Goal: Task Accomplishment & Management: Manage account settings

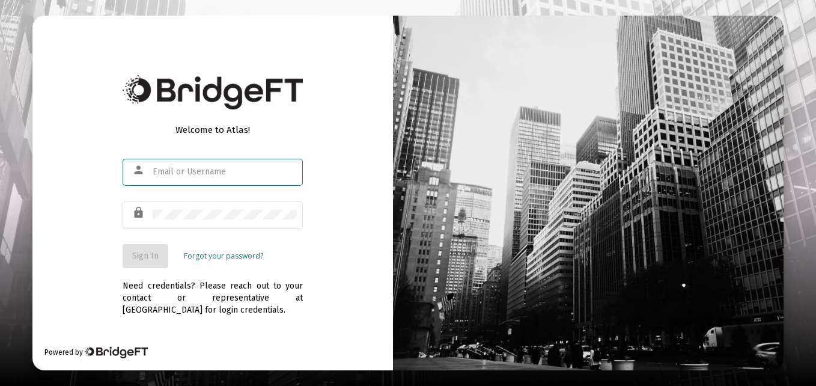
type input "[EMAIL_ADDRESS][PERSON_NAME][DOMAIN_NAME]"
click at [136, 255] on span "Sign In" at bounding box center [145, 256] width 26 height 10
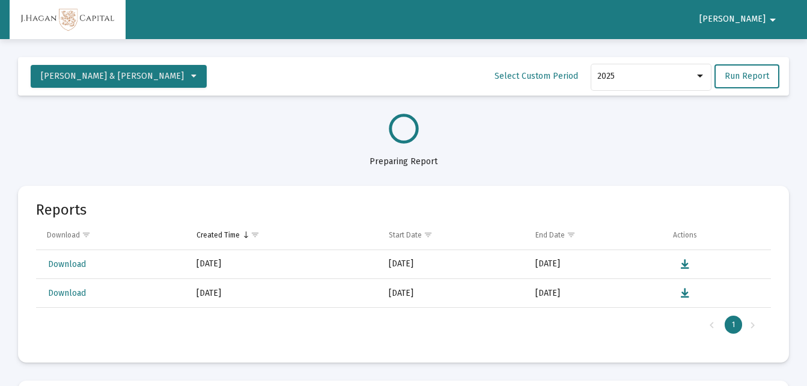
select select "View all"
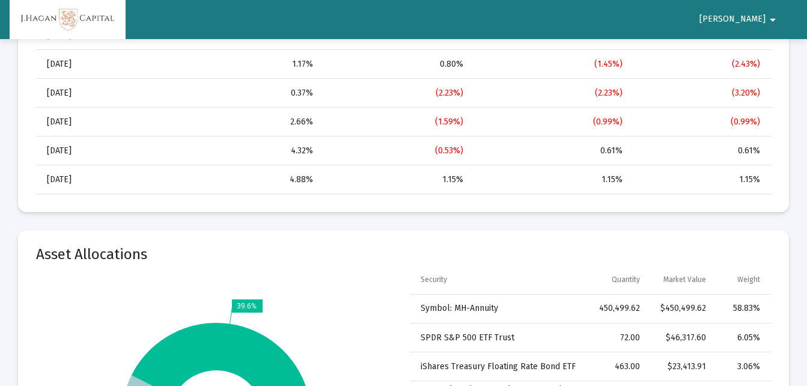
scroll to position [1466, 0]
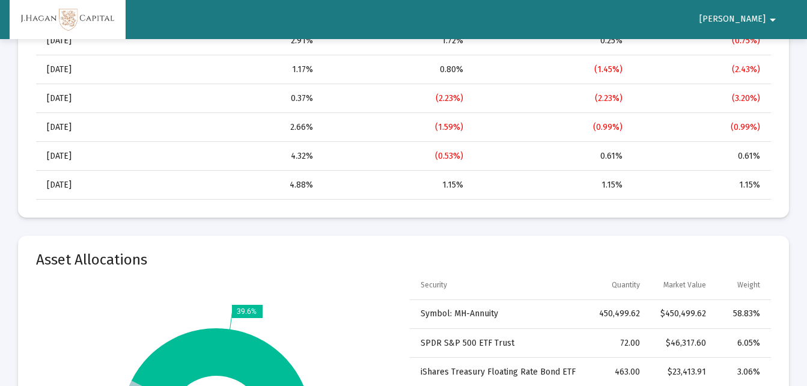
click at [773, 16] on mat-icon "arrow_drop_down" at bounding box center [772, 20] width 14 height 24
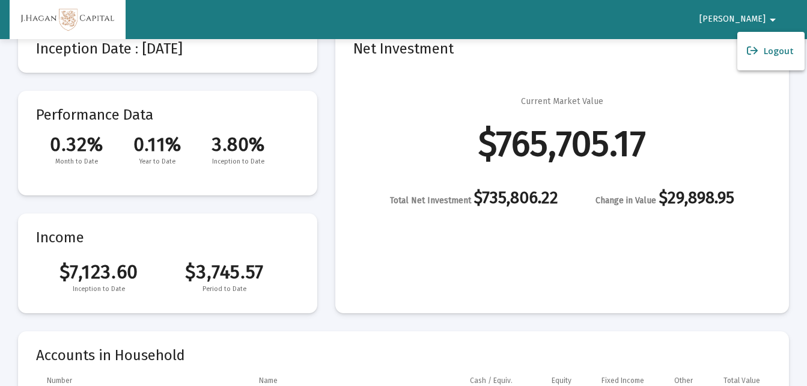
scroll to position [0, 0]
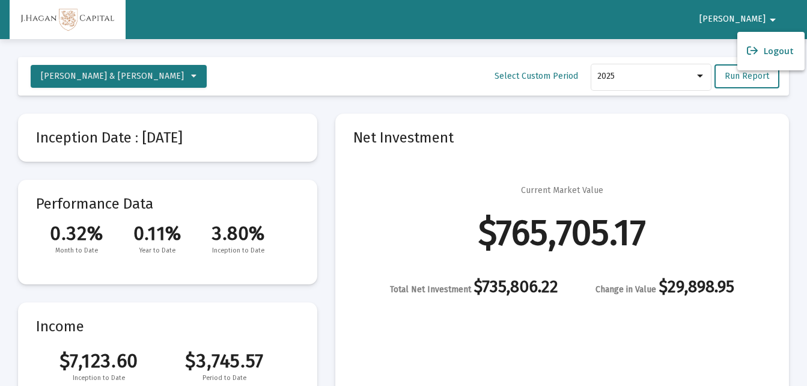
click at [156, 79] on div at bounding box center [403, 193] width 807 height 386
click at [150, 84] on button "Timothy & Theresa Thomas" at bounding box center [119, 76] width 176 height 23
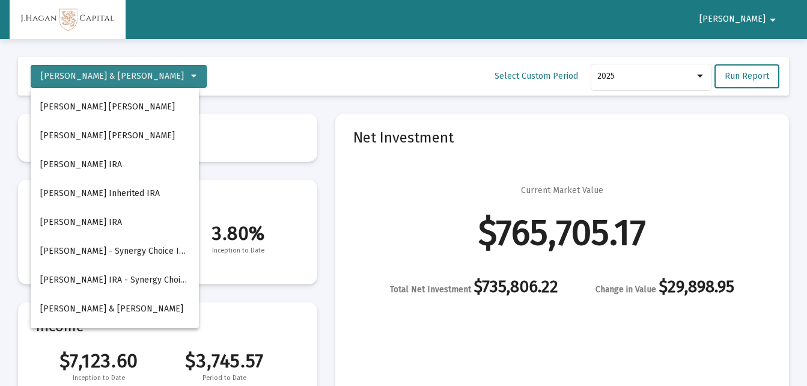
click at [154, 79] on div at bounding box center [403, 193] width 807 height 386
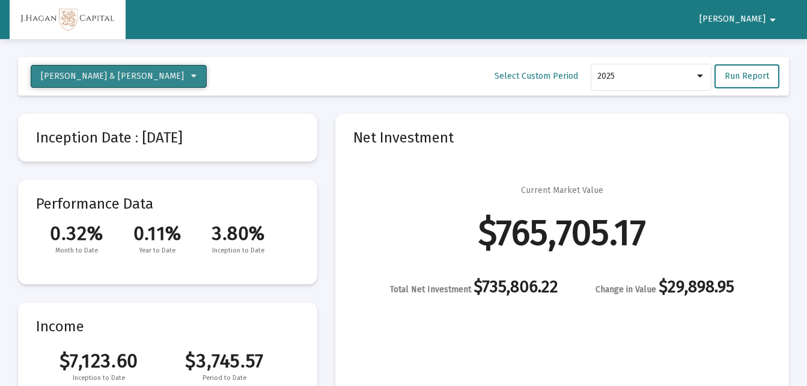
click at [152, 87] on button "Timothy & Theresa Thomas" at bounding box center [119, 76] width 176 height 23
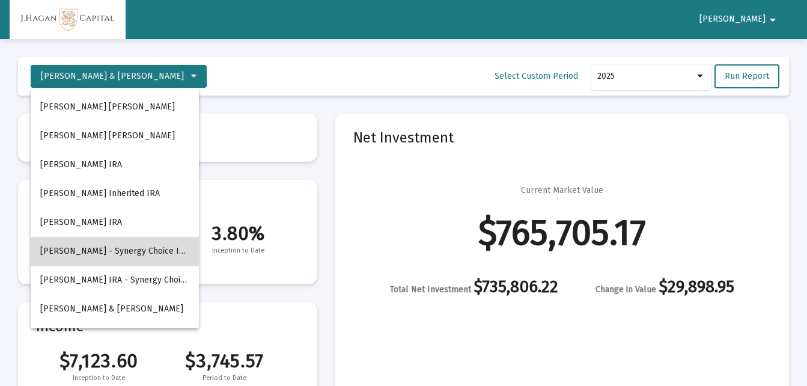
click at [81, 253] on button "Thomas, Timothy Aspida - Synergy Choice Income 10 - IRA" at bounding box center [115, 251] width 168 height 29
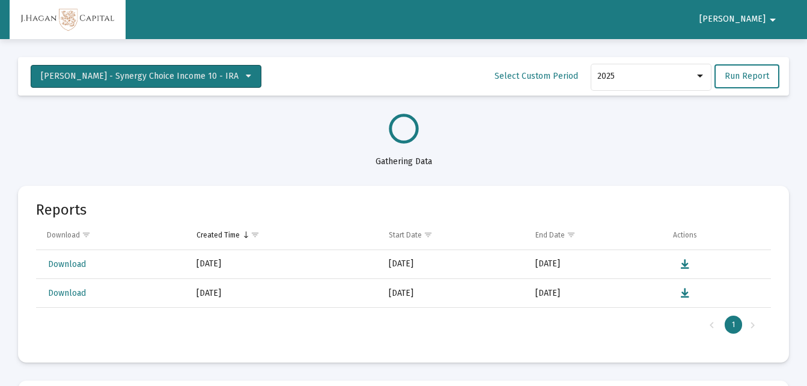
select select "View all"
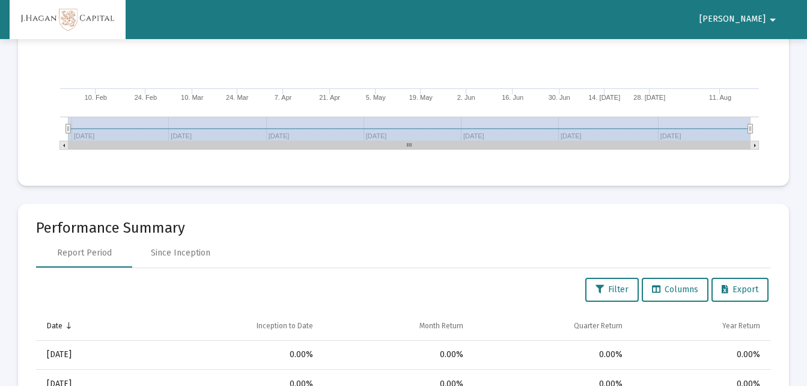
scroll to position [815, 0]
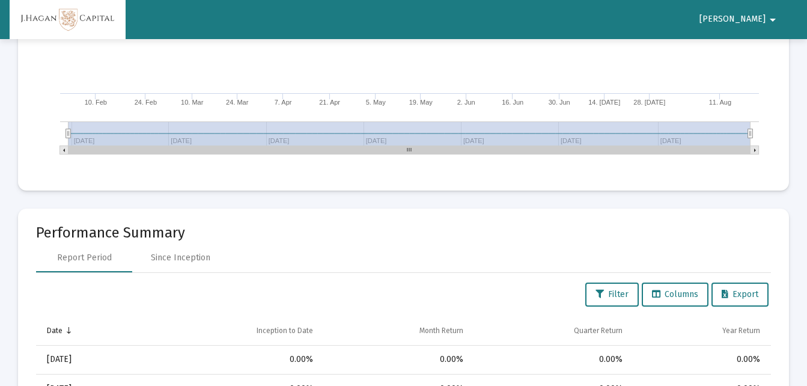
click at [770, 22] on mat-icon "arrow_drop_down" at bounding box center [772, 20] width 14 height 24
click at [770, 55] on button "Logout" at bounding box center [770, 51] width 67 height 29
